Goal: Answer question/provide support

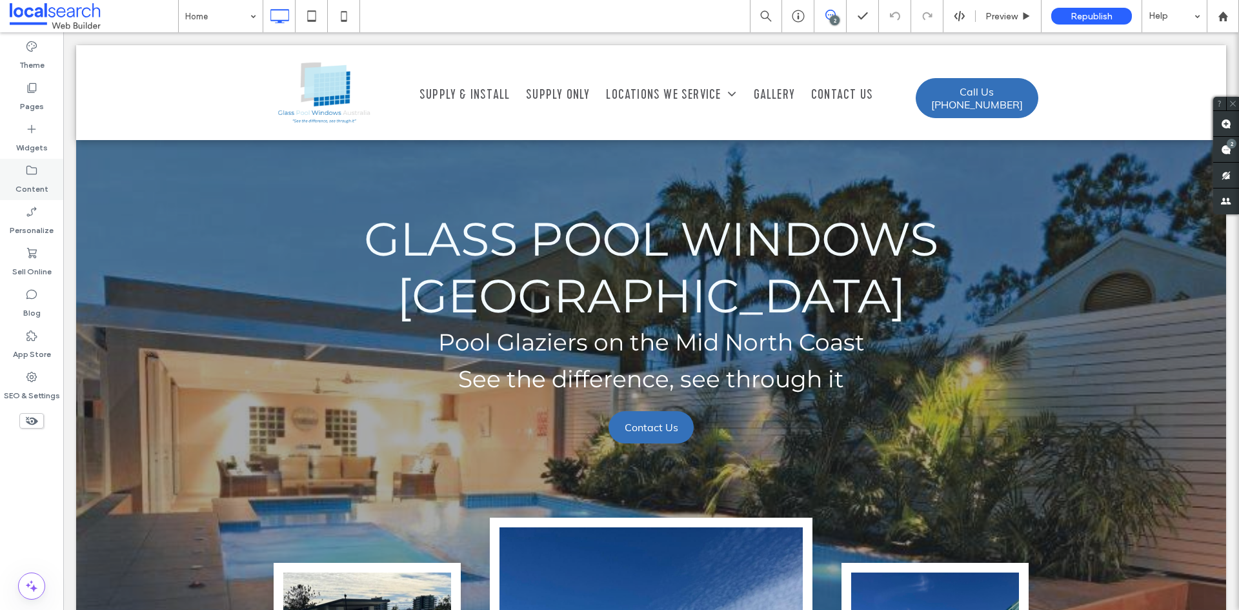
click at [40, 179] on label "Content" at bounding box center [31, 186] width 33 height 18
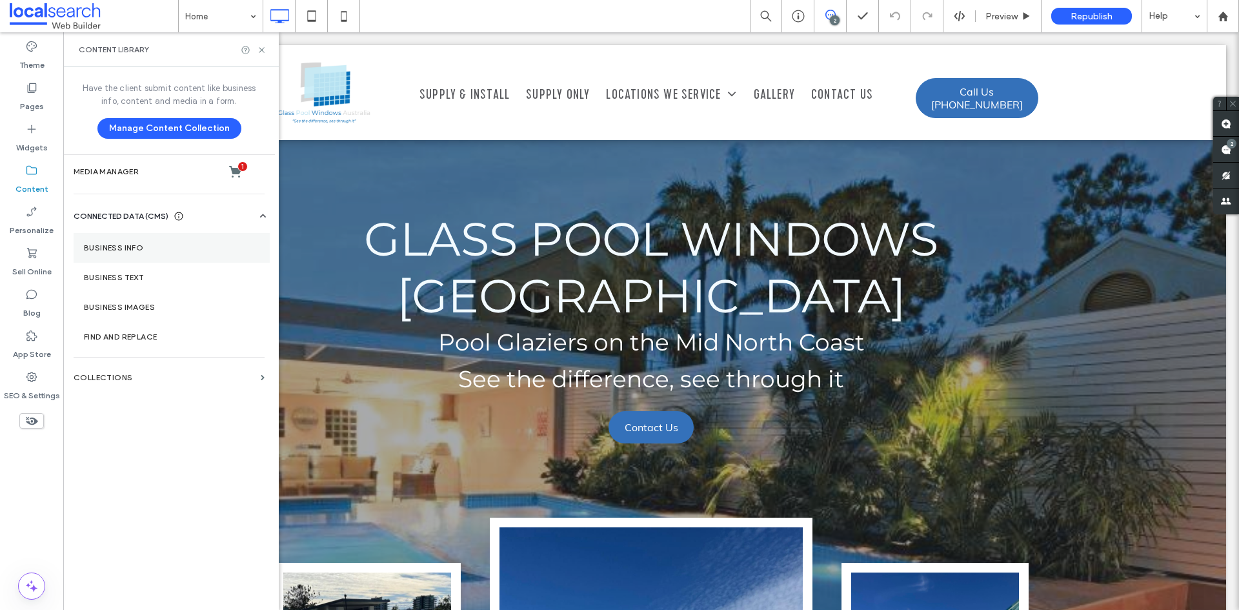
click at [124, 259] on section "Business Info" at bounding box center [172, 248] width 196 height 30
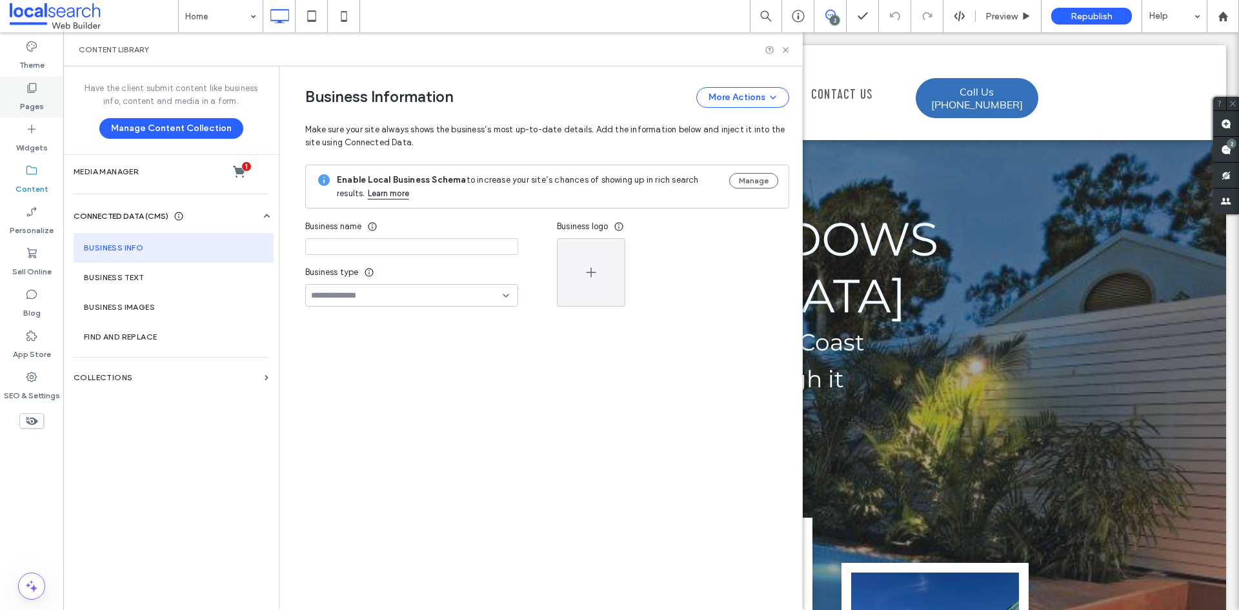
type input "**********"
click at [39, 150] on label "Widgets" at bounding box center [32, 145] width 32 height 18
click at [26, 107] on label "Pages" at bounding box center [32, 103] width 24 height 18
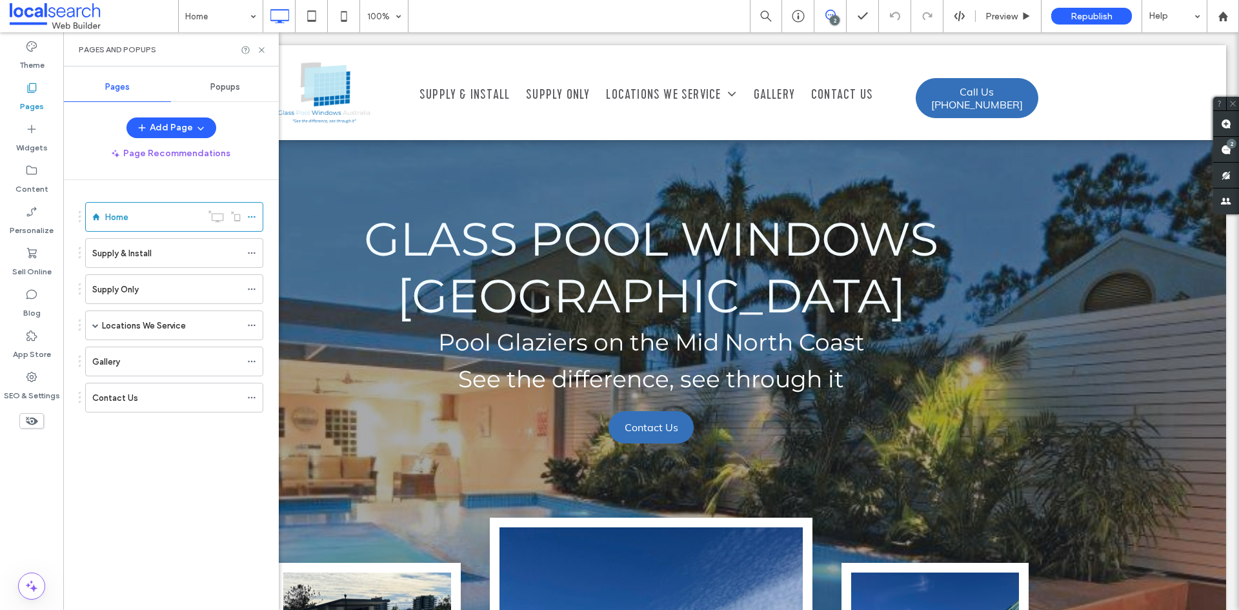
scroll to position [107, 0]
drag, startPoint x: 98, startPoint y: 326, endPoint x: 155, endPoint y: 398, distance: 91.4
click at [98, 326] on span at bounding box center [95, 325] width 6 height 6
click at [118, 358] on span at bounding box center [118, 355] width 6 height 28
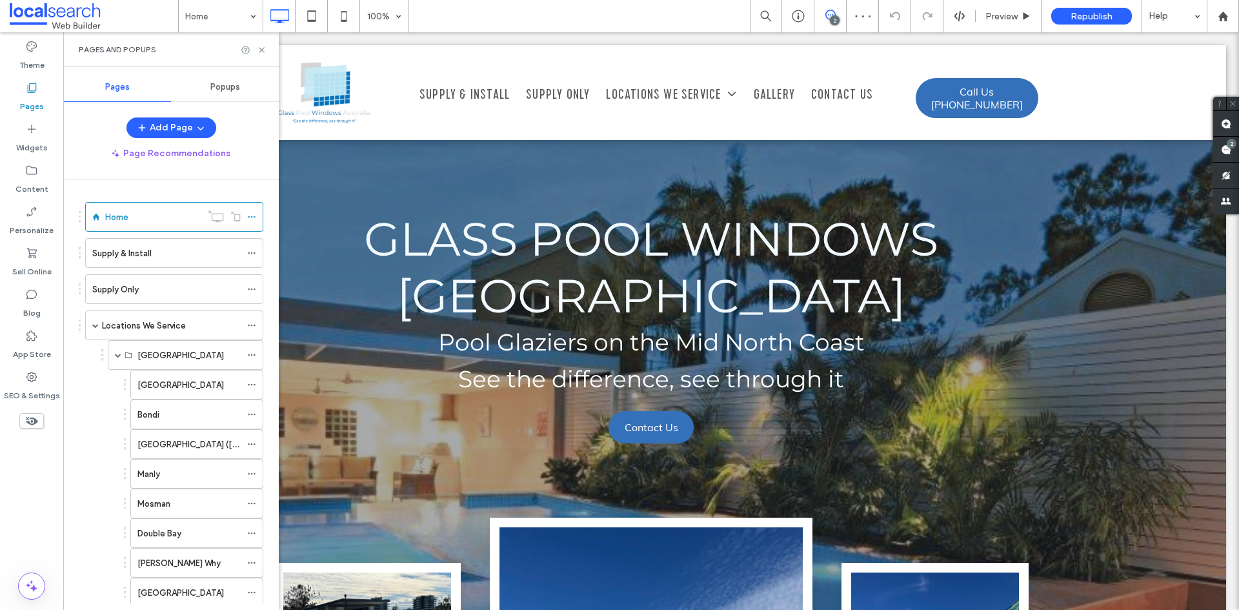
scroll to position [257, 0]
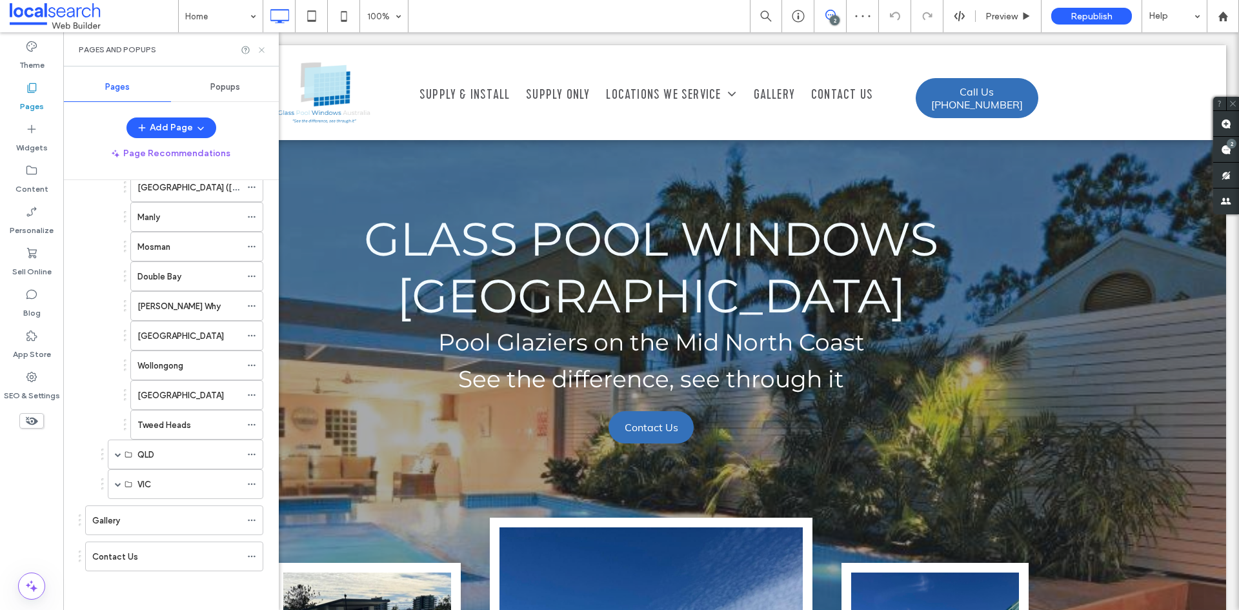
click at [261, 52] on icon at bounding box center [262, 50] width 10 height 10
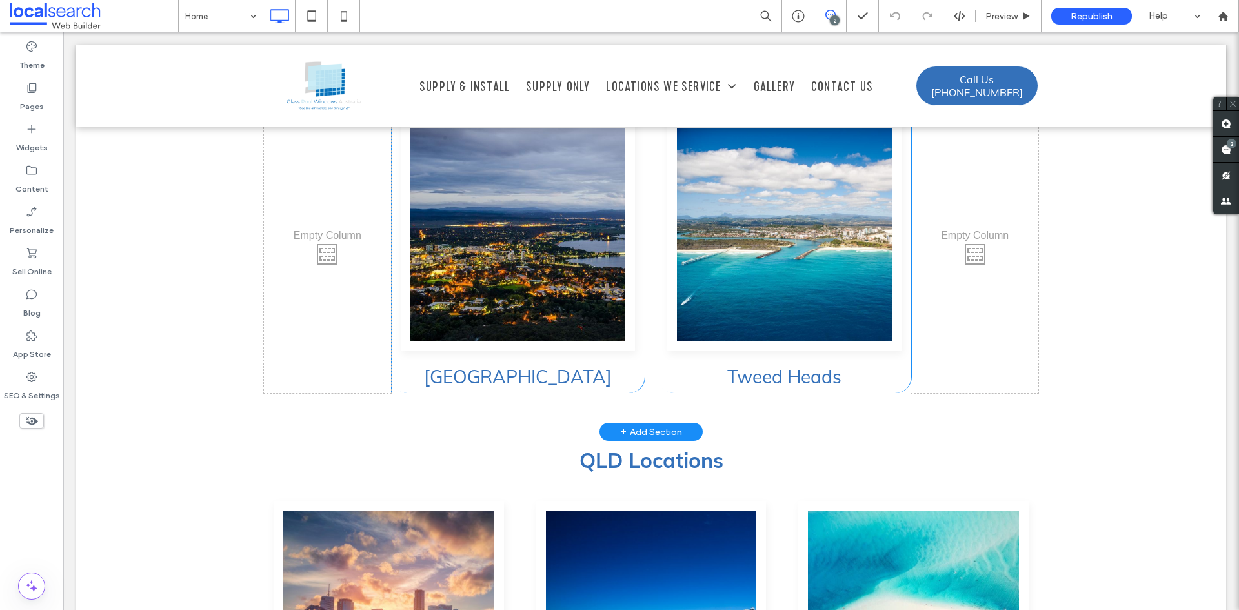
scroll to position [4089, 0]
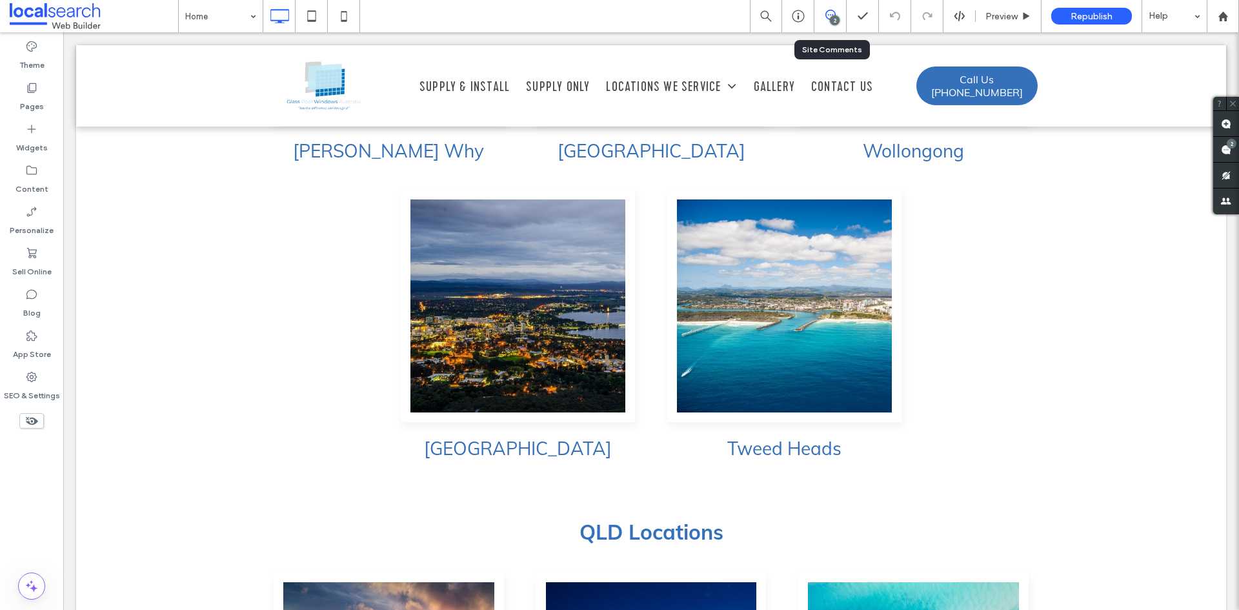
click at [839, 8] on div "2" at bounding box center [831, 16] width 32 height 32
click at [834, 19] on div "2" at bounding box center [835, 20] width 10 height 10
click at [824, 14] on span at bounding box center [831, 15] width 32 height 10
click at [1230, 152] on span at bounding box center [1227, 149] width 26 height 25
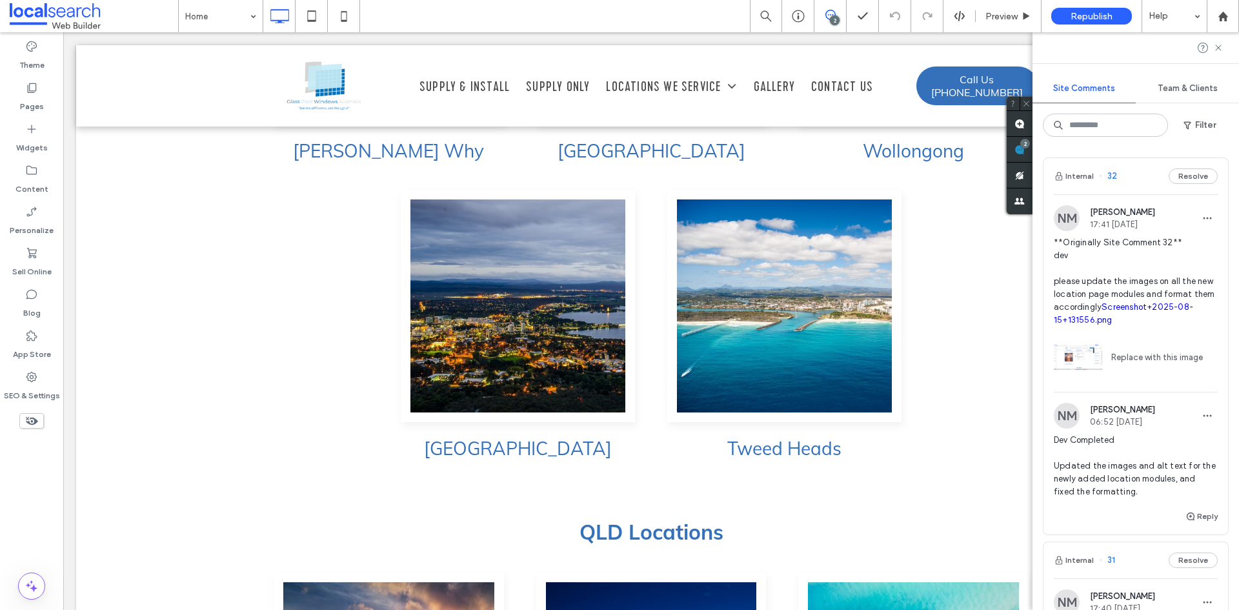
click at [1102, 278] on span "**Originally Site Comment 32** dev please update the images on all the new loca…" at bounding box center [1136, 281] width 164 height 90
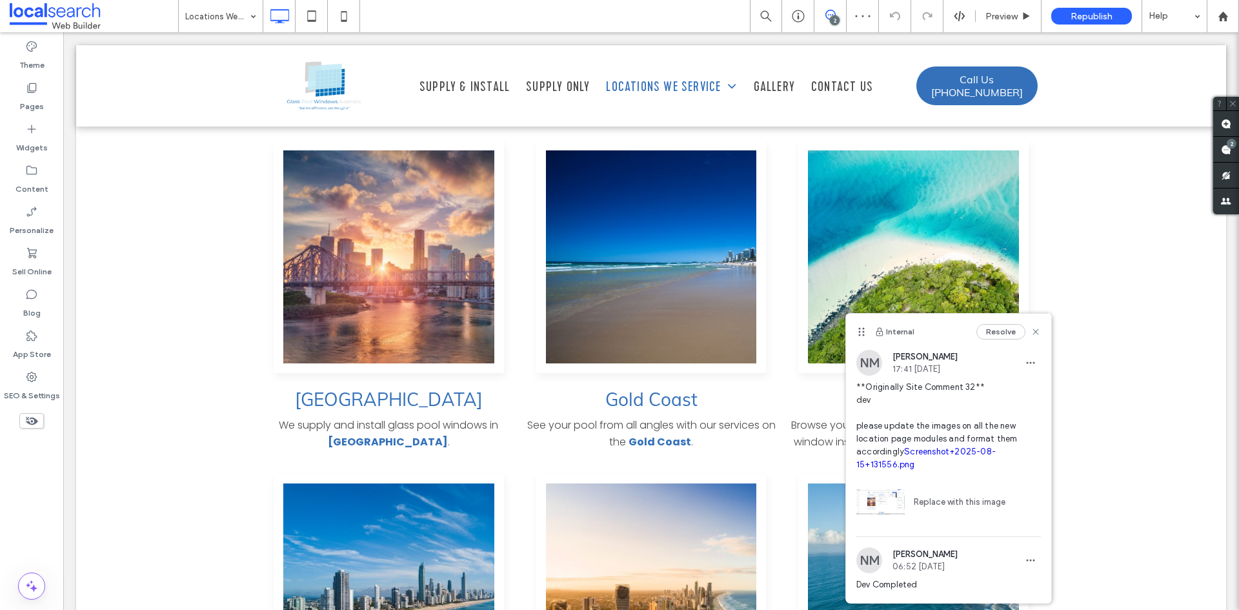
click at [899, 464] on link "Screenshot+2025-08-15+131556.png" at bounding box center [926, 458] width 139 height 23
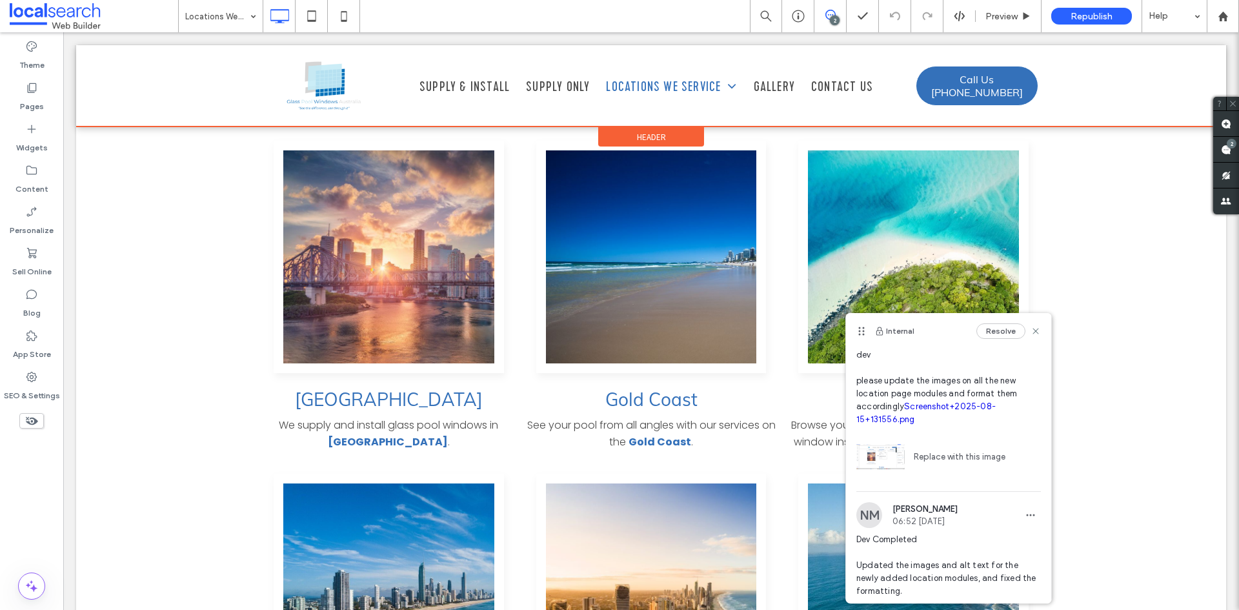
scroll to position [88, 0]
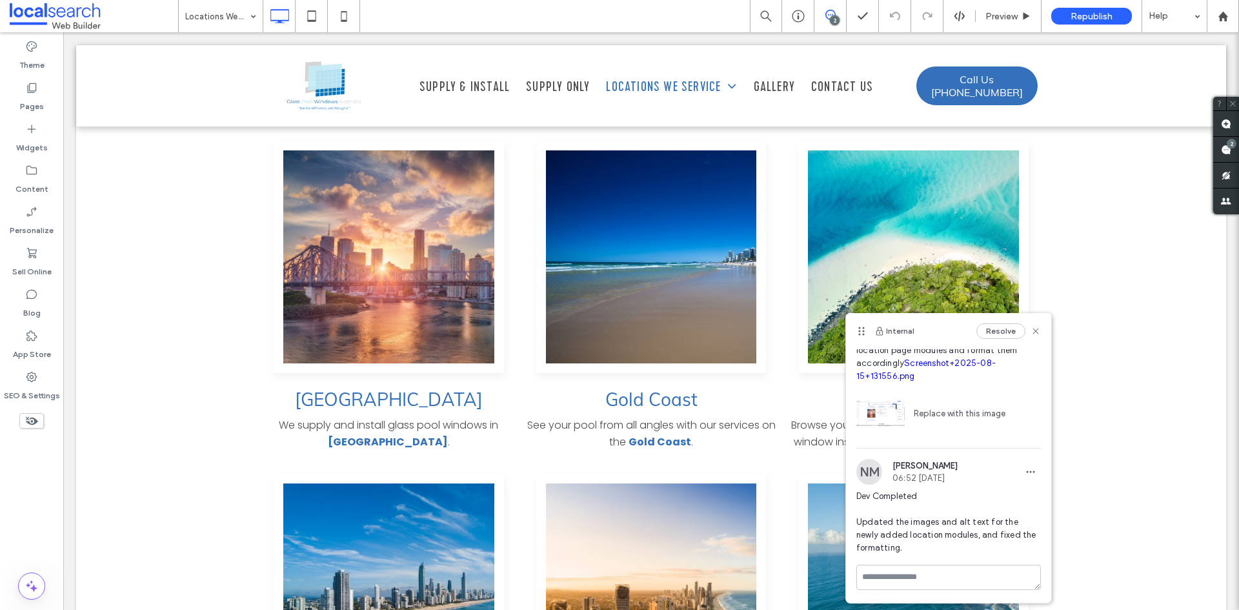
drag, startPoint x: 89, startPoint y: 18, endPoint x: 118, endPoint y: 4, distance: 32.3
click at [89, 18] on span at bounding box center [94, 16] width 168 height 26
